Goal: Use online tool/utility: Use online tool/utility

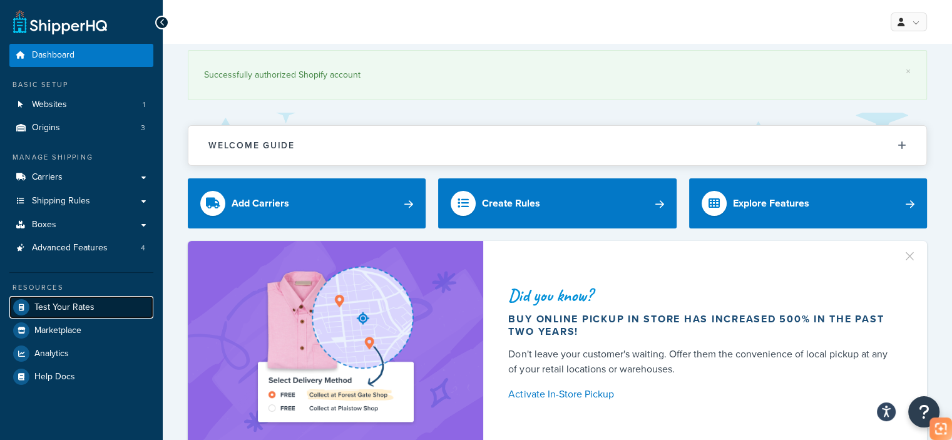
click at [93, 307] on span "Test Your Rates" at bounding box center [64, 307] width 60 height 11
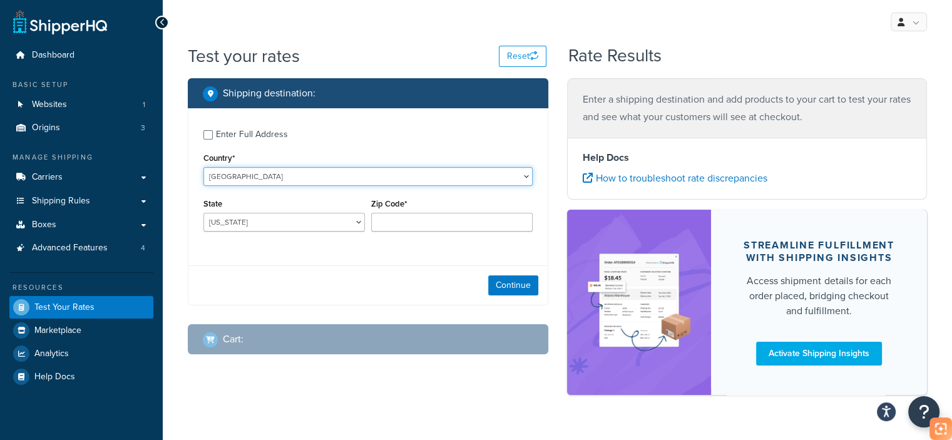
click at [295, 181] on select "[GEOGRAPHIC_DATA] [GEOGRAPHIC_DATA] [GEOGRAPHIC_DATA] [GEOGRAPHIC_DATA] [GEOGRA…" at bounding box center [367, 176] width 329 height 19
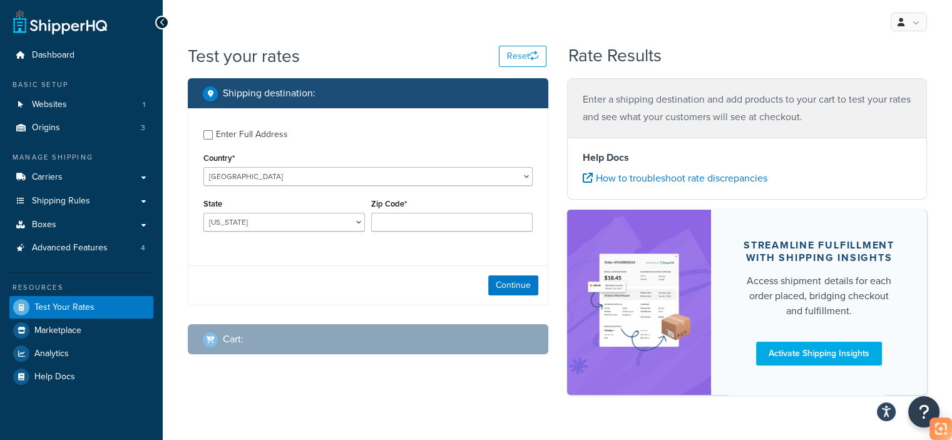
click at [307, 142] on label "Enter Full Address" at bounding box center [374, 133] width 317 height 20
click at [213, 140] on input "Enter Full Address" at bounding box center [207, 134] width 9 height 9
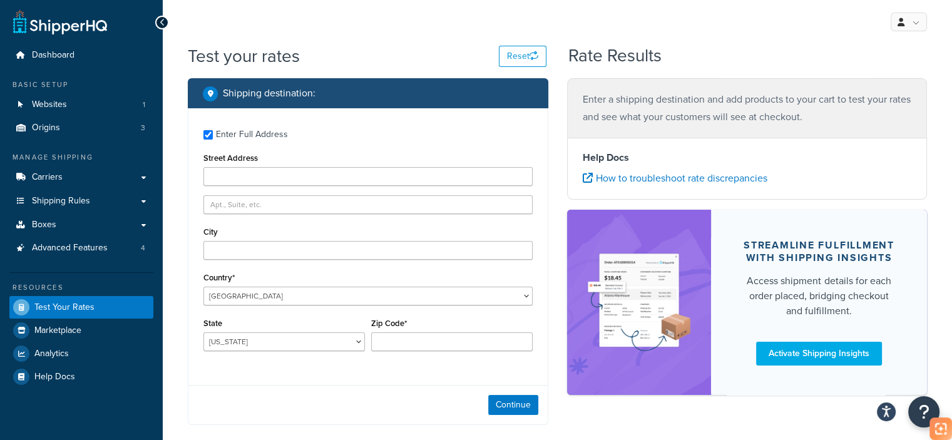
click at [240, 139] on div "Enter Full Address" at bounding box center [252, 135] width 72 height 18
click at [213, 139] on input "Enter Full Address" at bounding box center [207, 134] width 9 height 9
checkbox input "false"
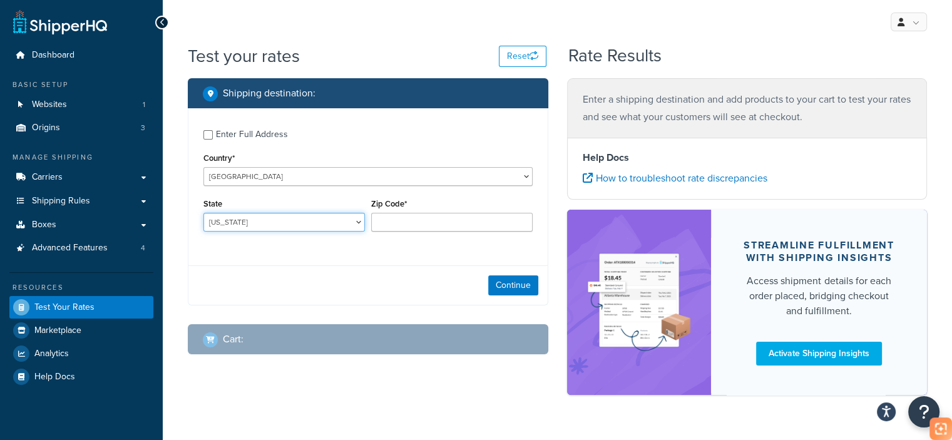
click at [254, 221] on select "[US_STATE] [US_STATE] [US_STATE] [US_STATE] [US_STATE] Armed Forces Americas Ar…" at bounding box center [283, 222] width 161 height 19
select select "CA"
click at [203, 213] on select "[US_STATE] [US_STATE] [US_STATE] [US_STATE] [US_STATE] Armed Forces Americas Ar…" at bounding box center [283, 222] width 161 height 19
click at [392, 235] on div "Zip Code*" at bounding box center [452, 218] width 168 height 46
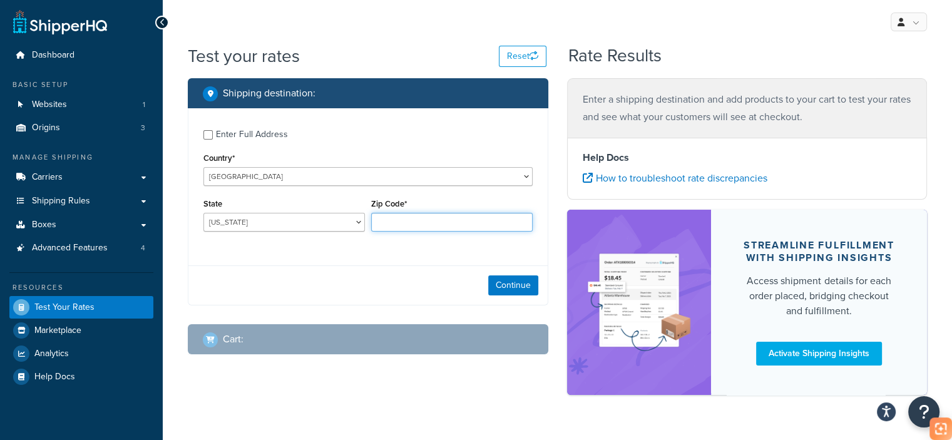
click at [410, 224] on input "Zip Code*" at bounding box center [451, 222] width 161 height 19
type input "90003"
click at [512, 282] on button "Continue" at bounding box center [513, 285] width 50 height 20
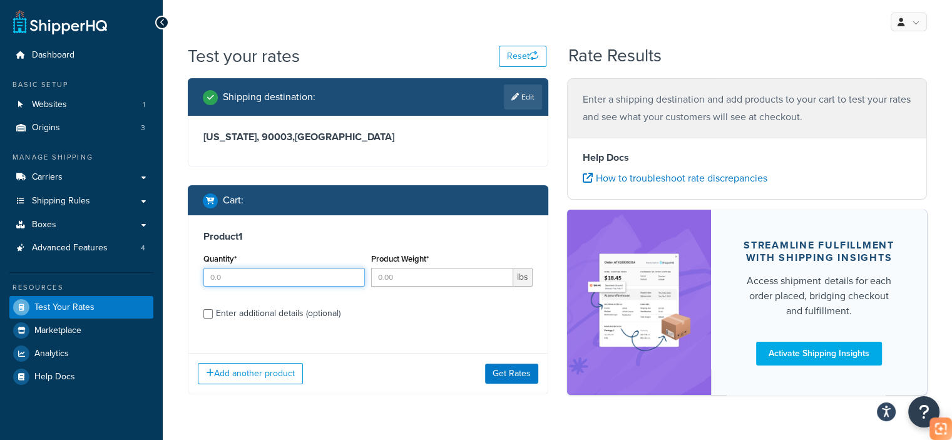
click at [255, 273] on input "Quantity*" at bounding box center [283, 277] width 161 height 19
type input "1"
click at [447, 283] on input "Product Weight*" at bounding box center [442, 277] width 142 height 19
type input "6.3"
click at [275, 317] on div "Enter additional details (optional)" at bounding box center [278, 314] width 125 height 18
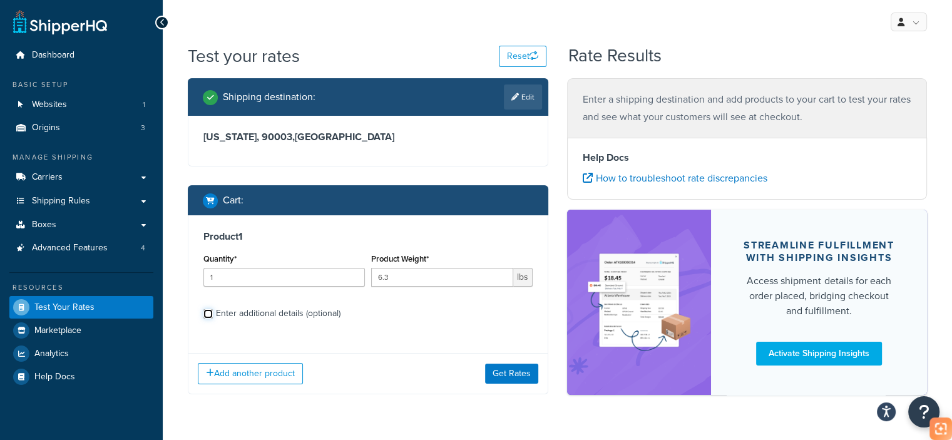
click at [213, 317] on input "Enter additional details (optional)" at bounding box center [207, 313] width 9 height 9
checkbox input "true"
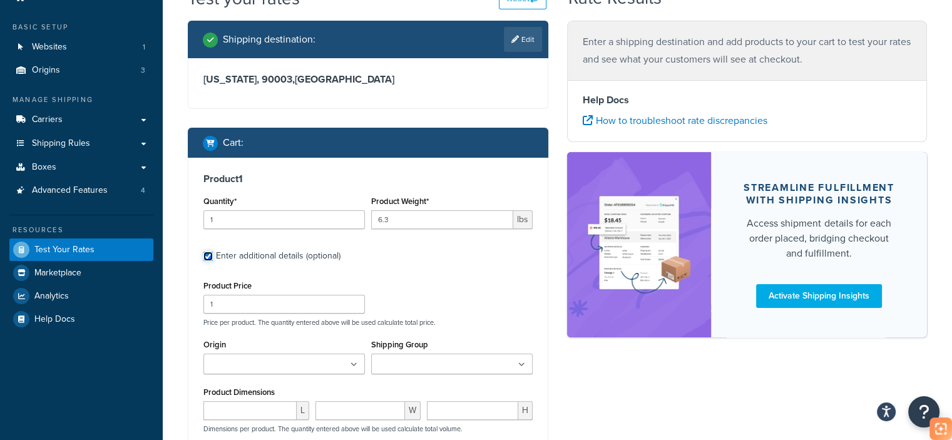
scroll to position [125, 0]
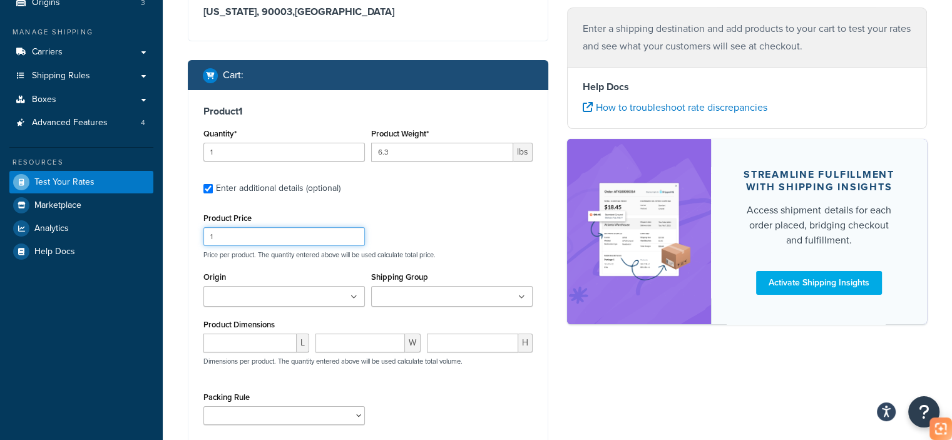
drag, startPoint x: 243, startPoint y: 232, endPoint x: 195, endPoint y: 235, distance: 48.2
click at [195, 235] on div "Product 1 Quantity* 1 Product Weight* 6.3 lbs Enter additional details (optiona…" at bounding box center [367, 269] width 359 height 359
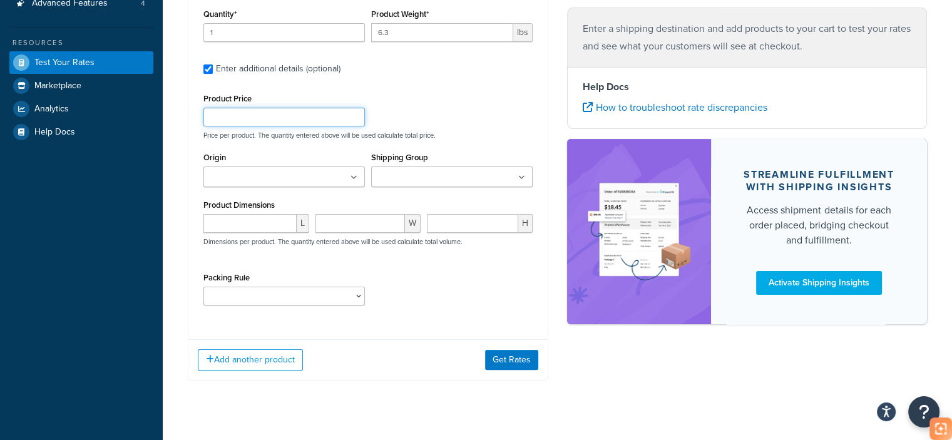
scroll to position [250, 0]
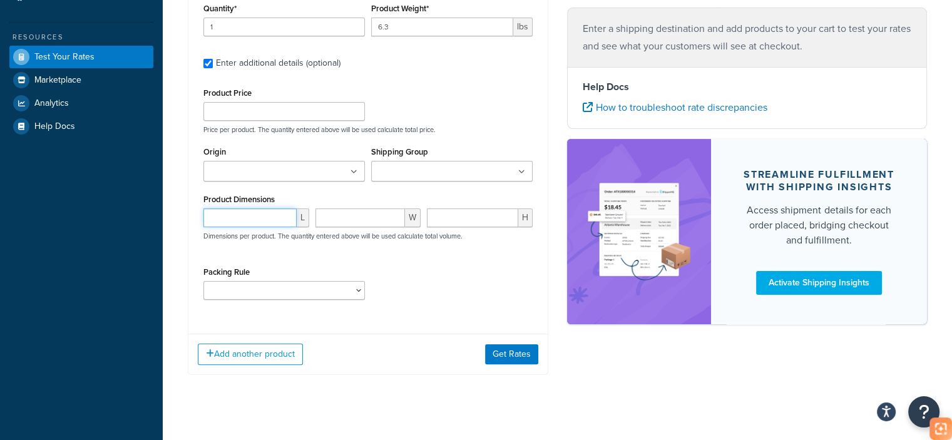
click at [224, 209] on input "number" at bounding box center [249, 217] width 93 height 19
paste input "12.59"
type input "12.59"
click at [365, 222] on input "number" at bounding box center [360, 217] width 90 height 19
paste input "5.90"
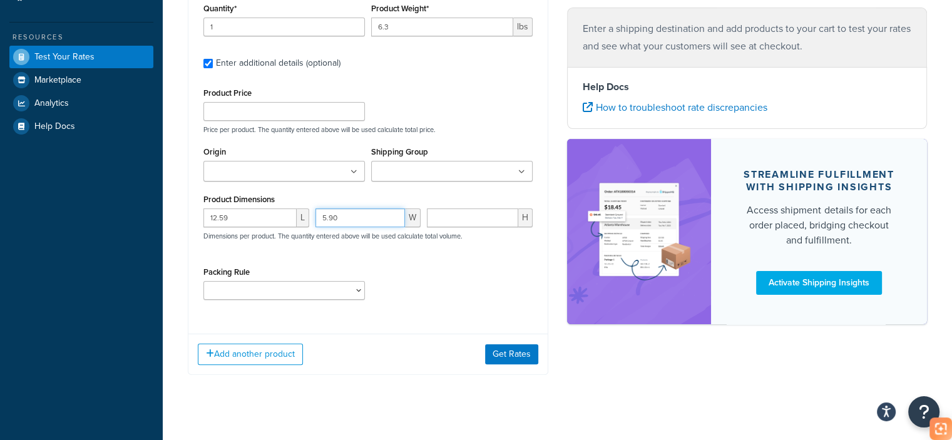
type input "5.90"
click at [471, 217] on input "number" at bounding box center [472, 217] width 91 height 19
paste input "10.62"
type input "10.62"
drag, startPoint x: 347, startPoint y: 217, endPoint x: 300, endPoint y: 224, distance: 46.8
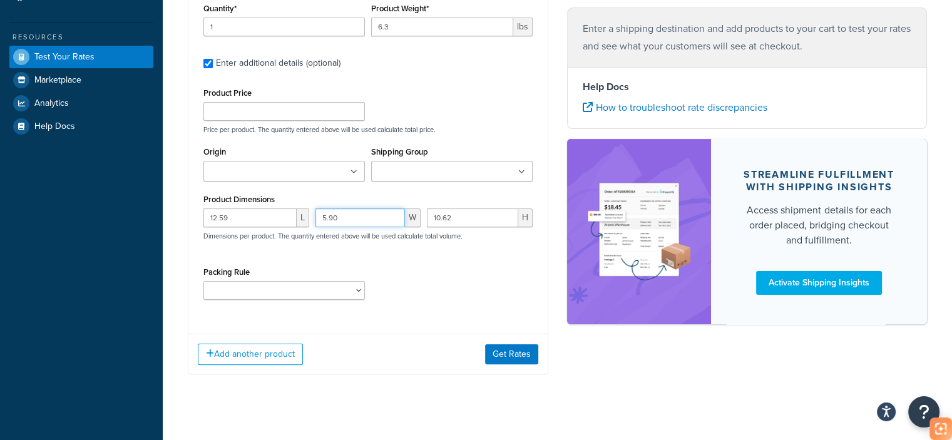
click at [300, 224] on div "12.59 L 5.90 W 10.62 H Dimensions per product. The quantity entered above will …" at bounding box center [367, 231] width 335 height 46
click at [405, 220] on div "12.59 L 5.90 W 10.62 H Dimensions per product. The quantity entered above will …" at bounding box center [367, 231] width 335 height 46
click at [350, 213] on input "5.90" at bounding box center [360, 217] width 90 height 19
paste input "10.62"
type input "10.62"
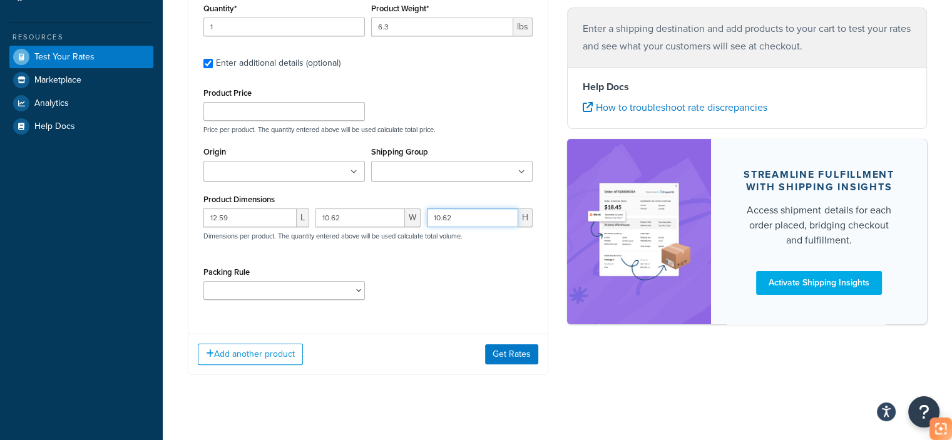
click at [489, 214] on input "10.62" at bounding box center [472, 217] width 91 height 19
paste input "5.90"
type input "5.90"
click at [272, 297] on select "test" at bounding box center [283, 290] width 161 height 19
select select "65687"
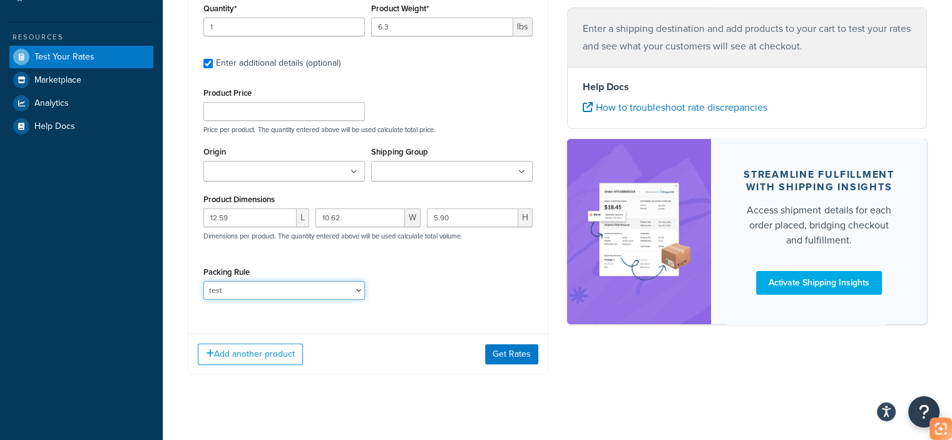
click at [203, 281] on select "test" at bounding box center [283, 290] width 161 height 19
click at [521, 360] on button "Get Rates" at bounding box center [511, 354] width 53 height 20
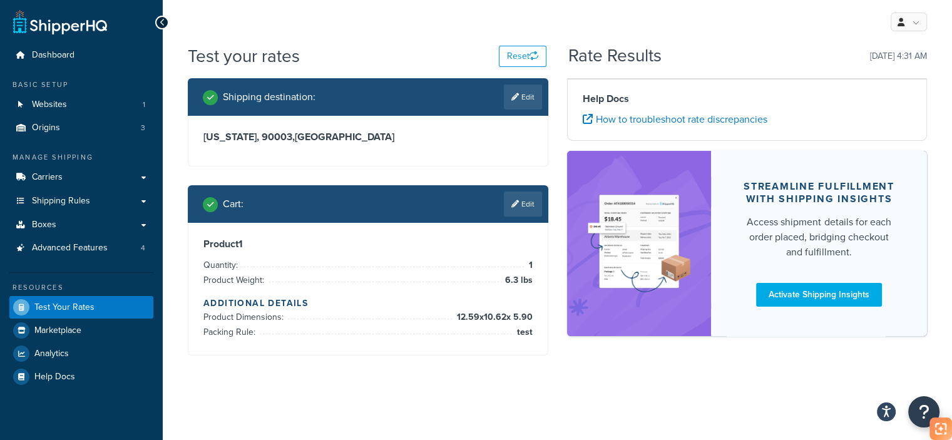
scroll to position [0, 0]
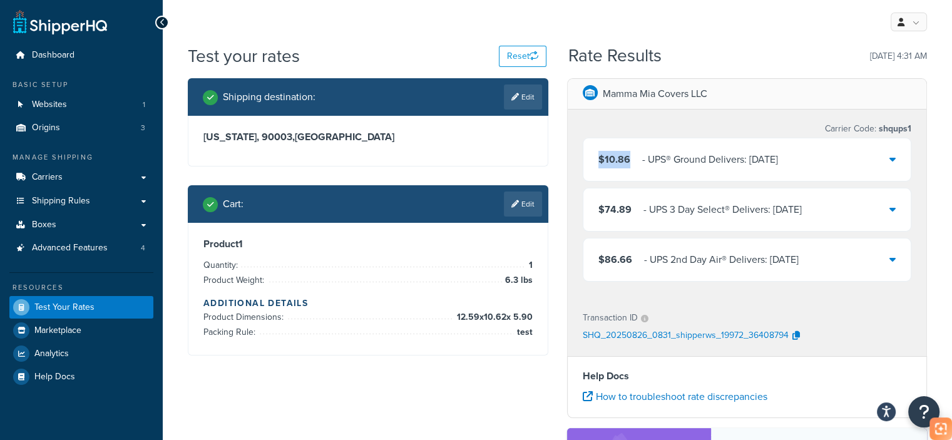
drag, startPoint x: 629, startPoint y: 158, endPoint x: 585, endPoint y: 160, distance: 44.4
click at [585, 160] on div "$10.86 ‌‌‍‍ - UPS® Ground Delivers: [DATE]" at bounding box center [747, 159] width 328 height 43
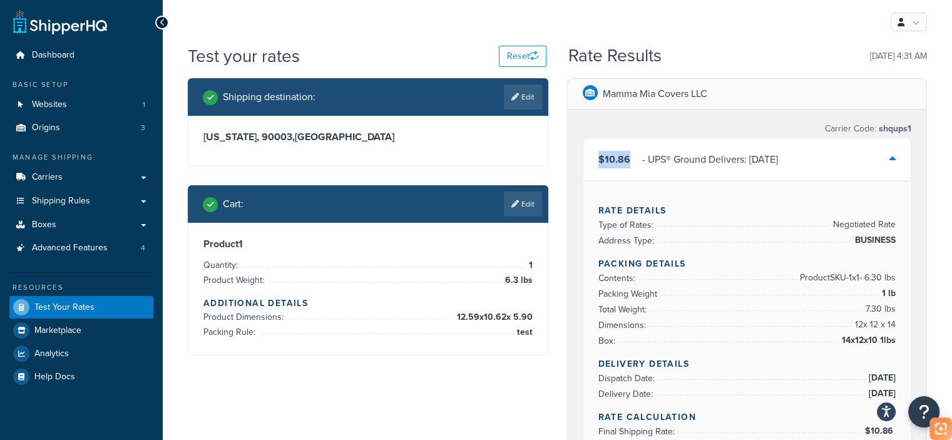
copy span "$10.86"
